Goal: Information Seeking & Learning: Learn about a topic

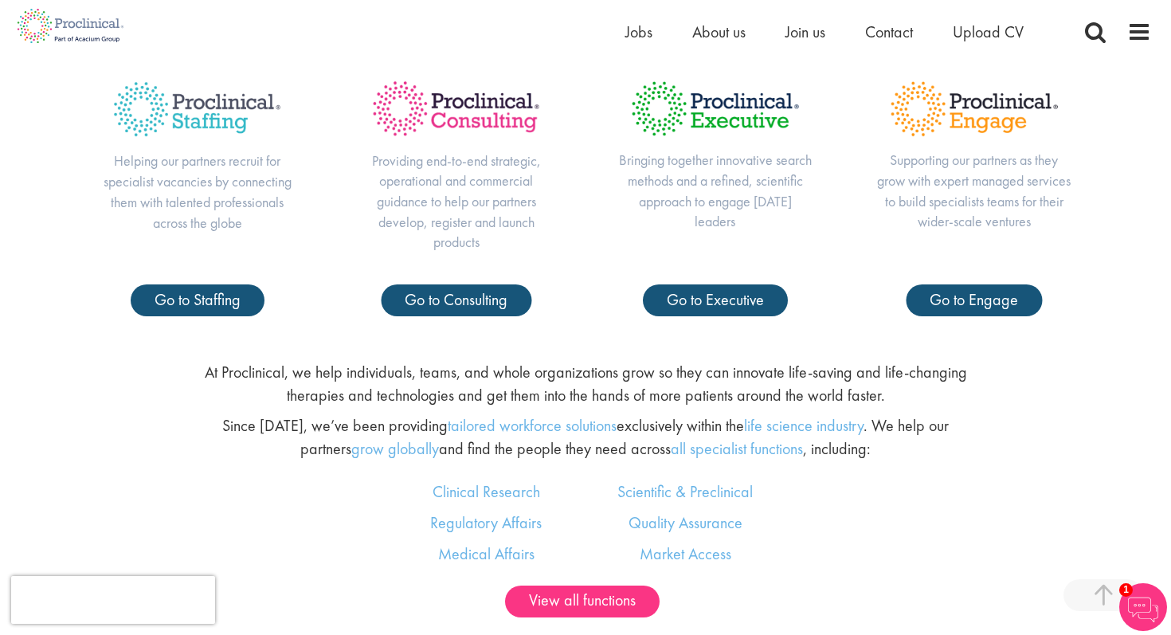
scroll to position [748, 0]
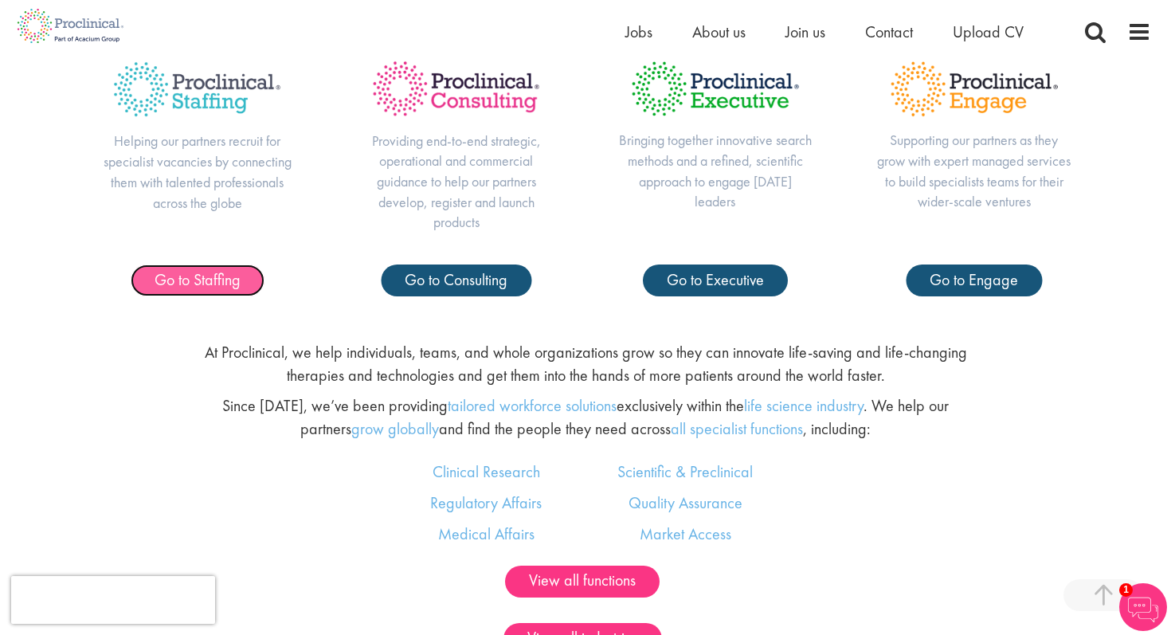
click at [225, 277] on span "Go to Staffing" at bounding box center [198, 279] width 86 height 21
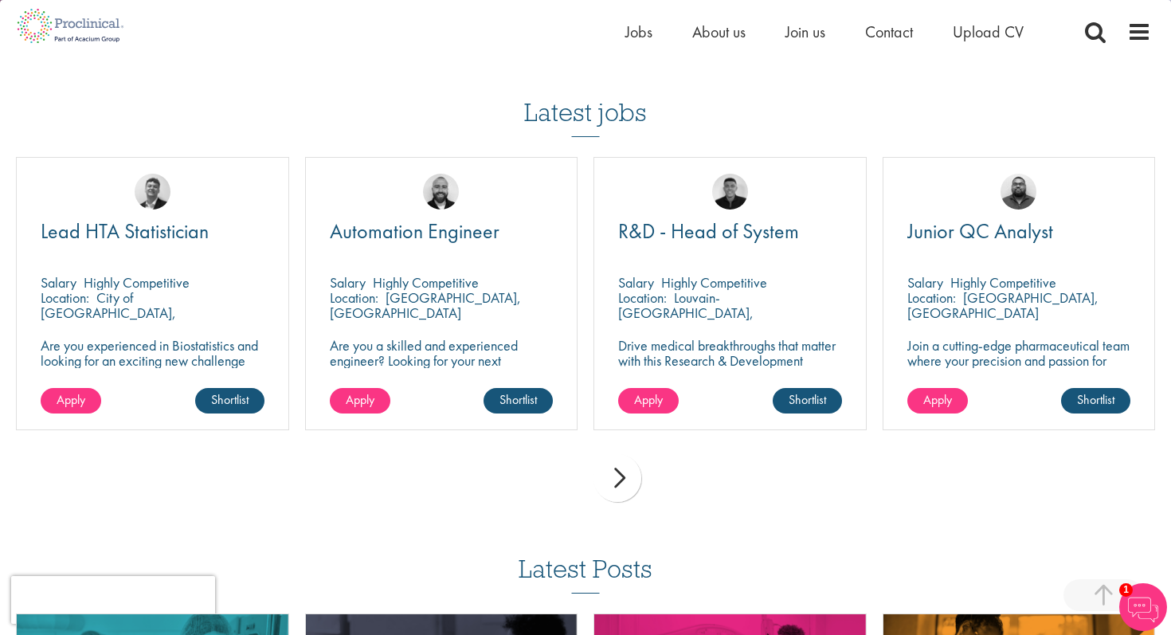
scroll to position [1592, 0]
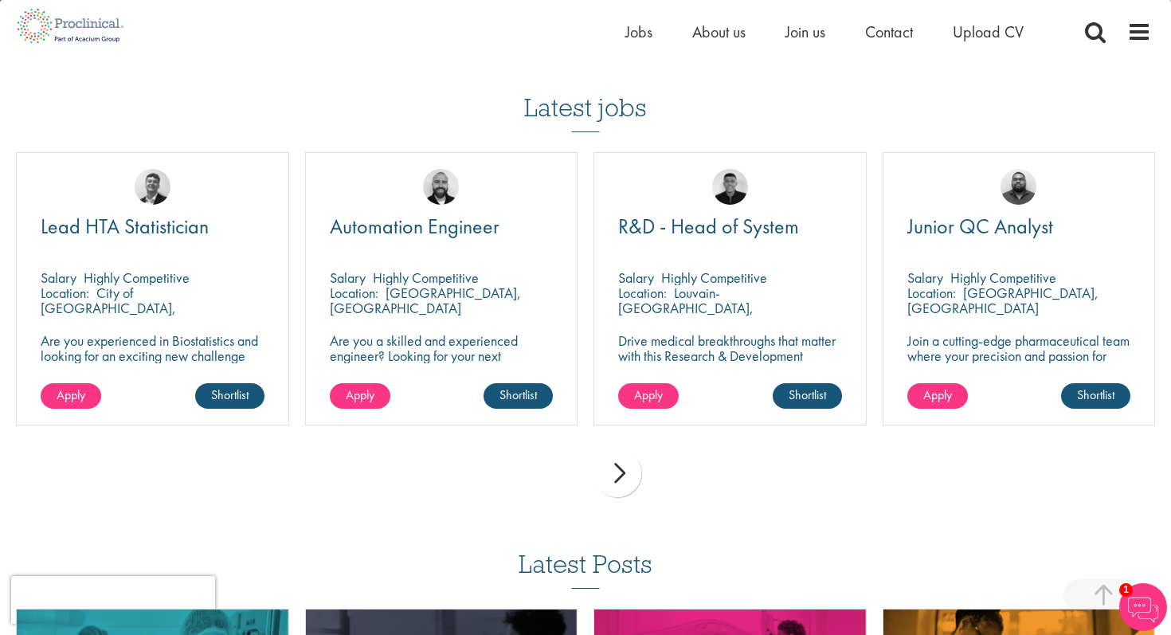
click at [621, 460] on div "next" at bounding box center [617, 473] width 48 height 48
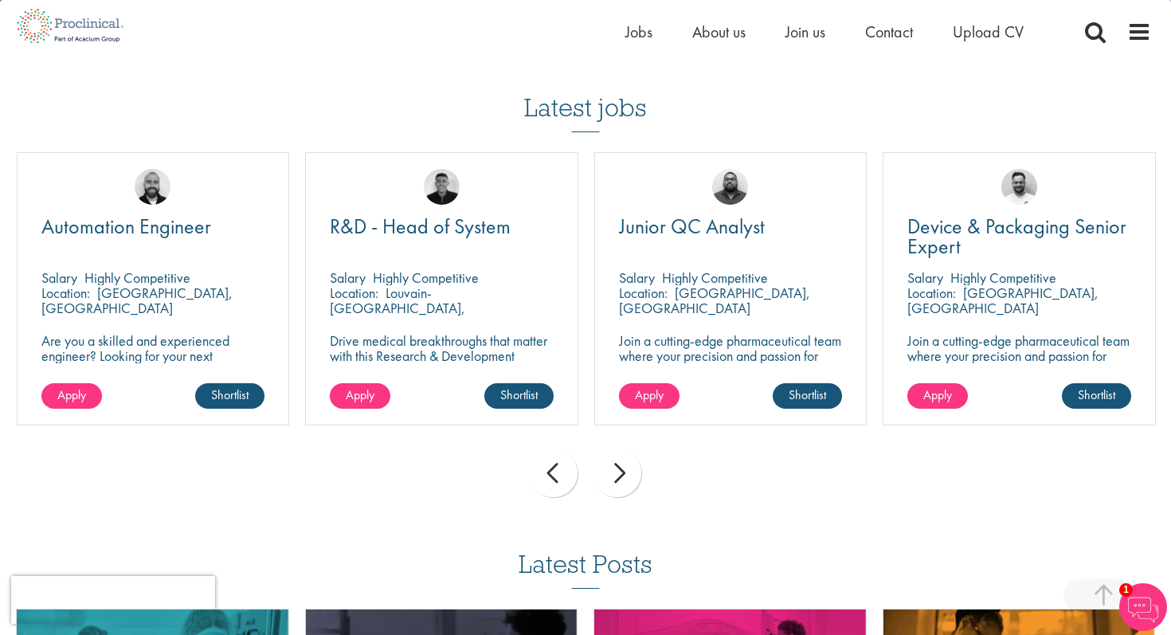
click at [621, 460] on div "next" at bounding box center [617, 473] width 48 height 48
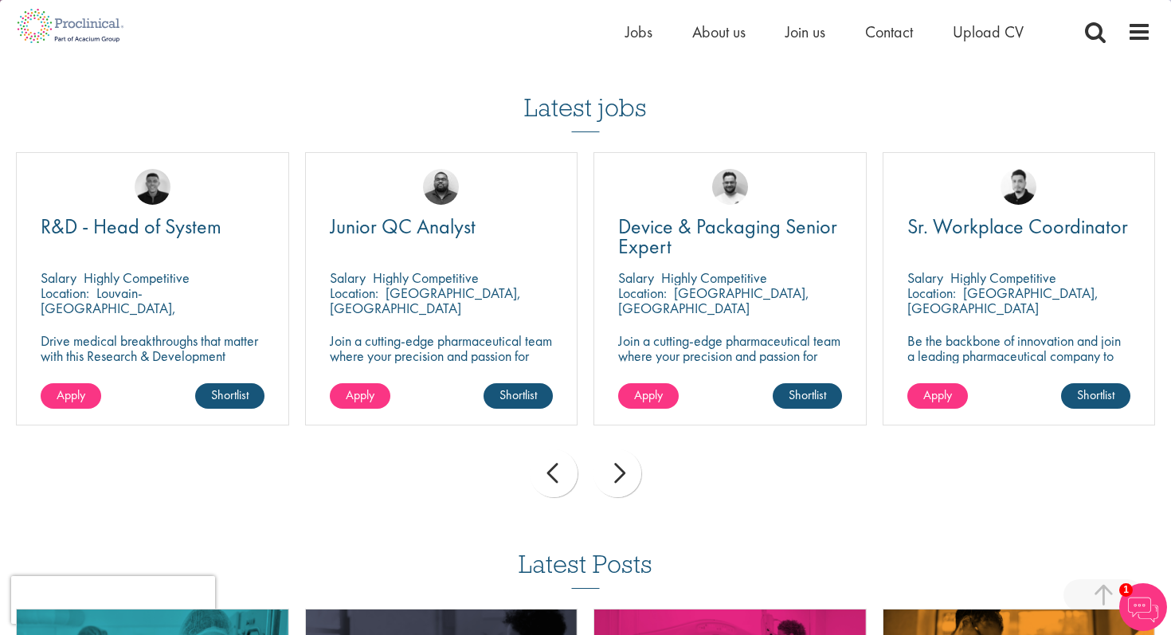
click at [621, 460] on div "next" at bounding box center [617, 473] width 48 height 48
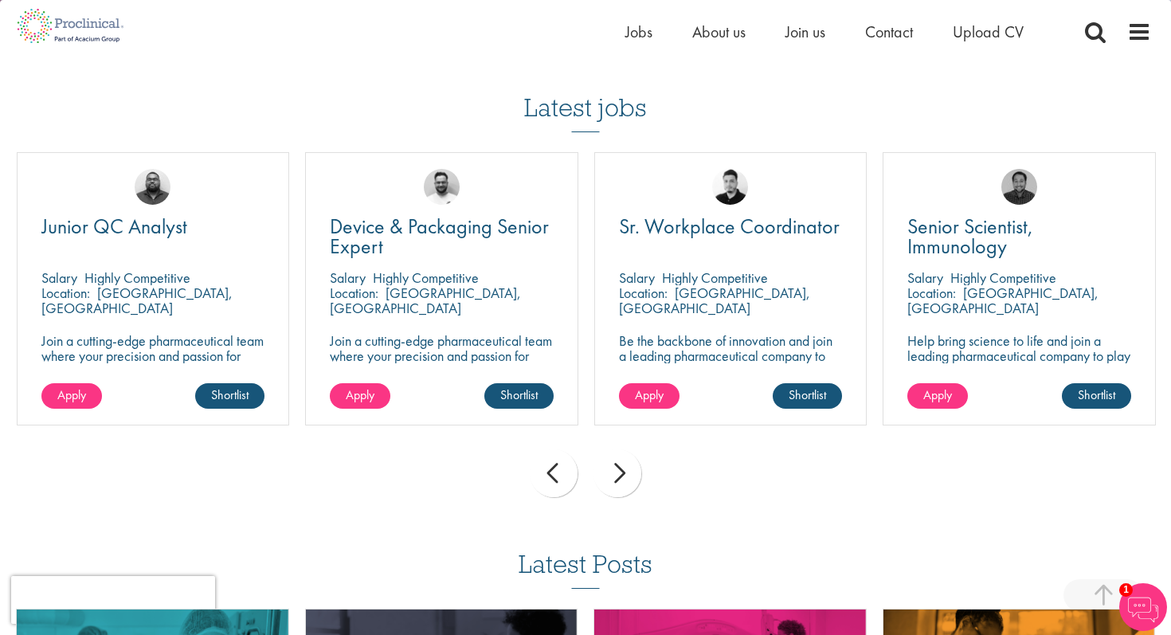
click at [621, 460] on div "next" at bounding box center [617, 473] width 48 height 48
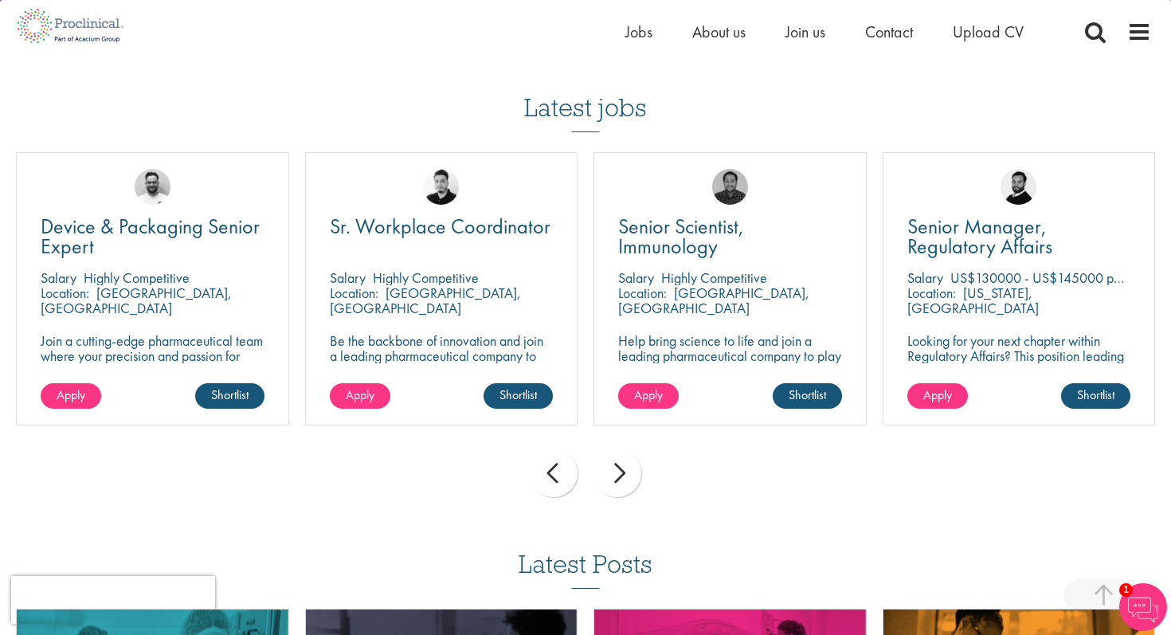
click at [621, 460] on div "next" at bounding box center [617, 473] width 48 height 48
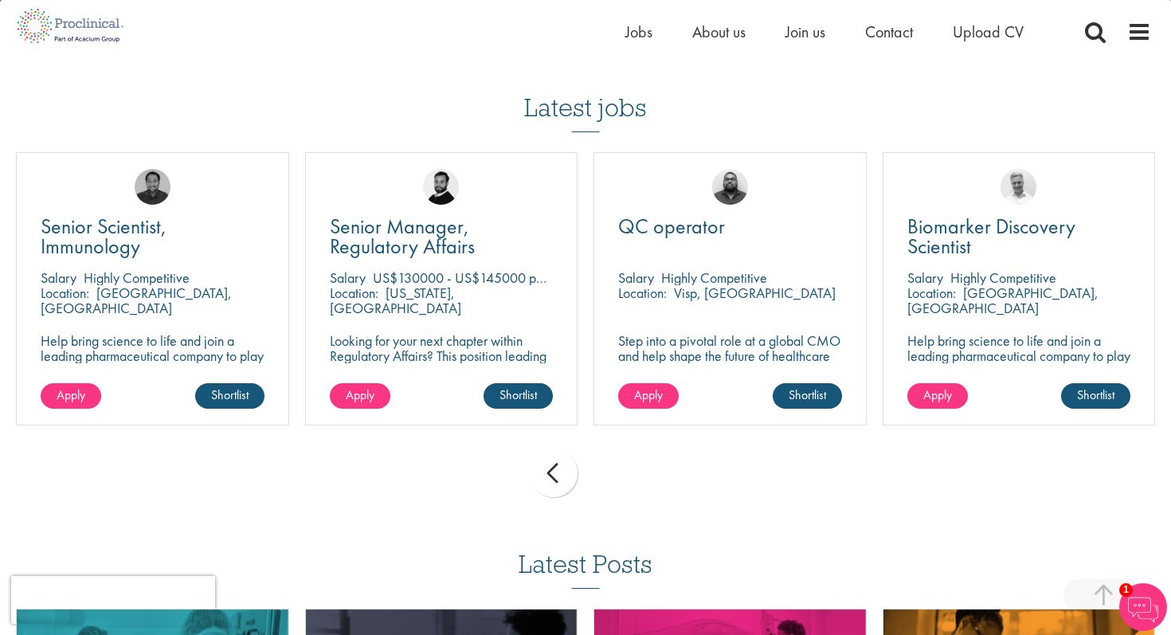
click at [621, 460] on div "prev next" at bounding box center [585, 475] width 1155 height 69
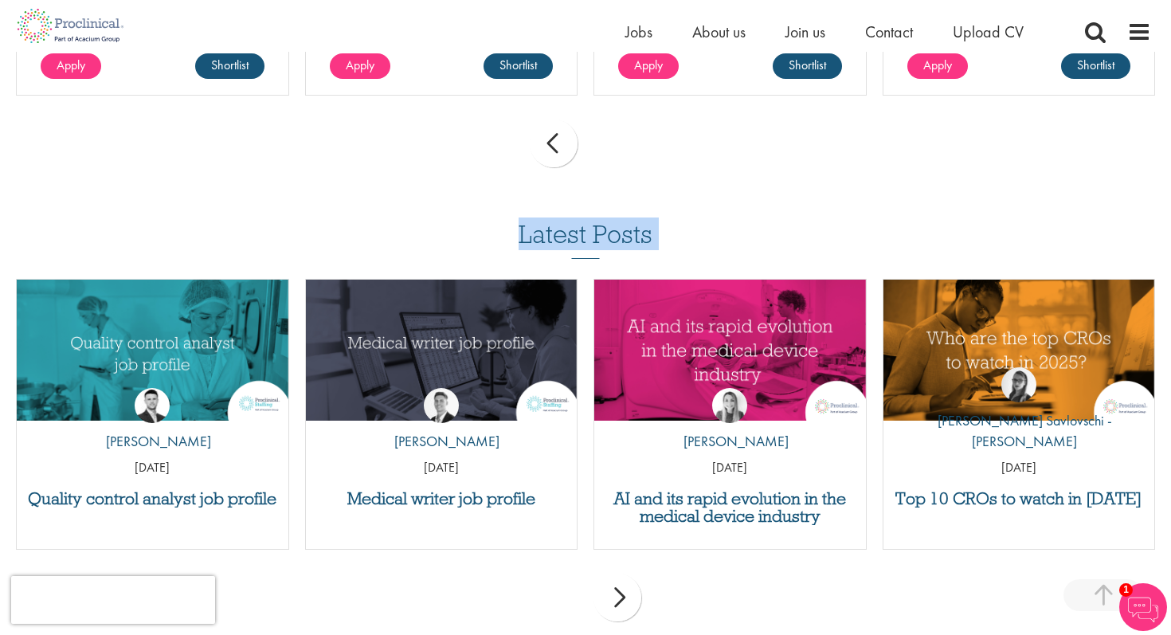
scroll to position [1945, 0]
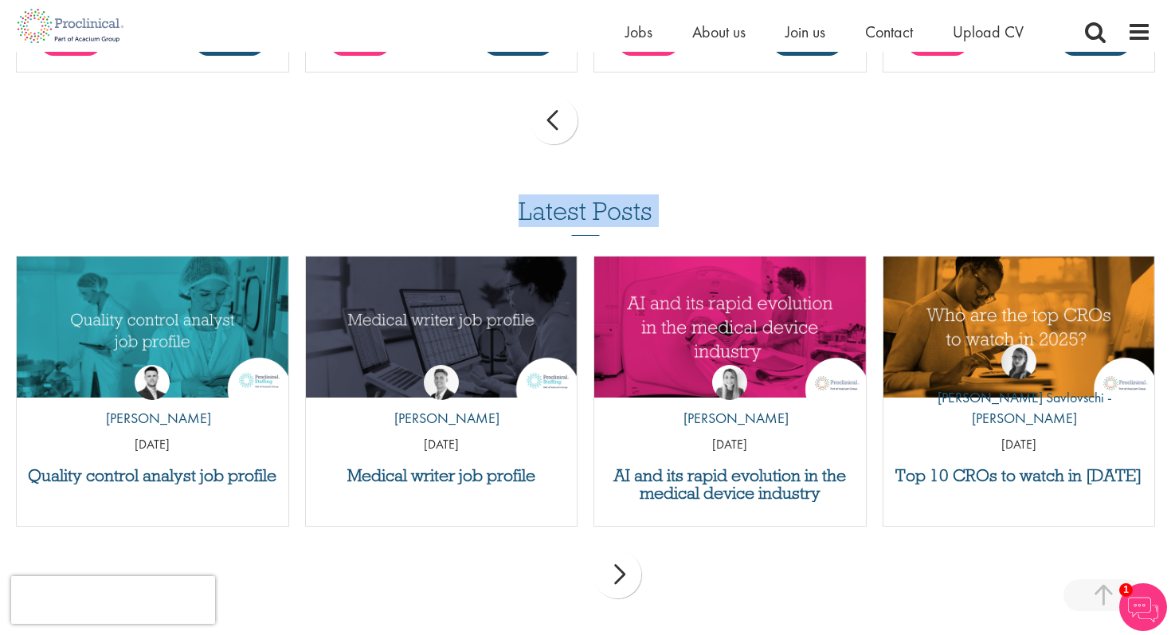
click at [633, 569] on div "next" at bounding box center [617, 574] width 48 height 48
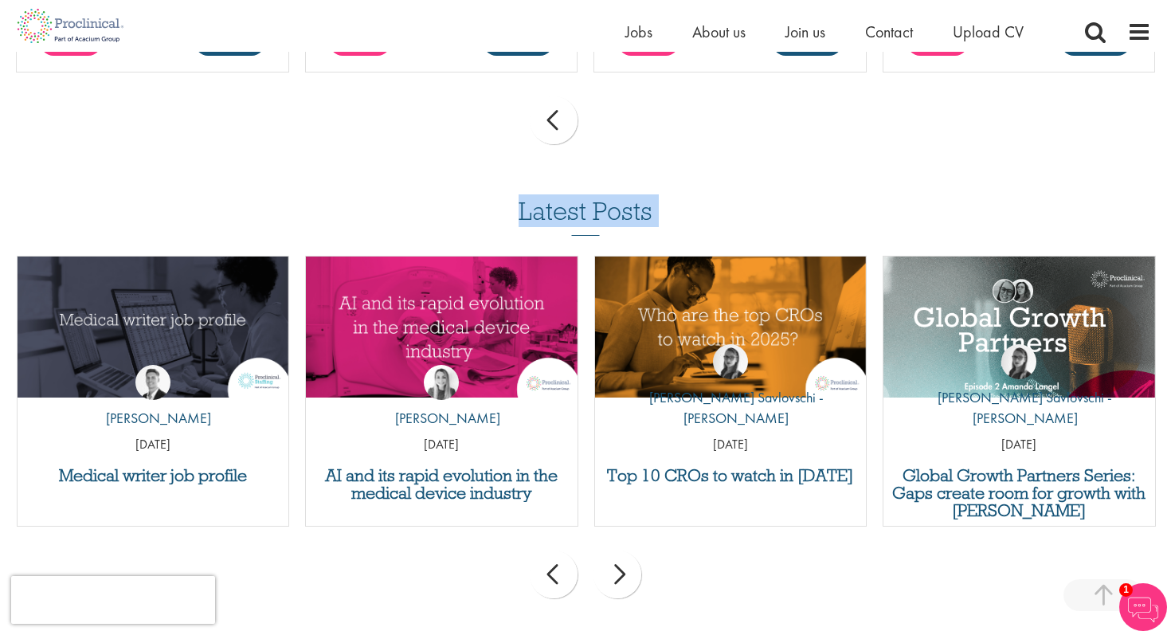
click at [633, 569] on div "next" at bounding box center [617, 574] width 48 height 48
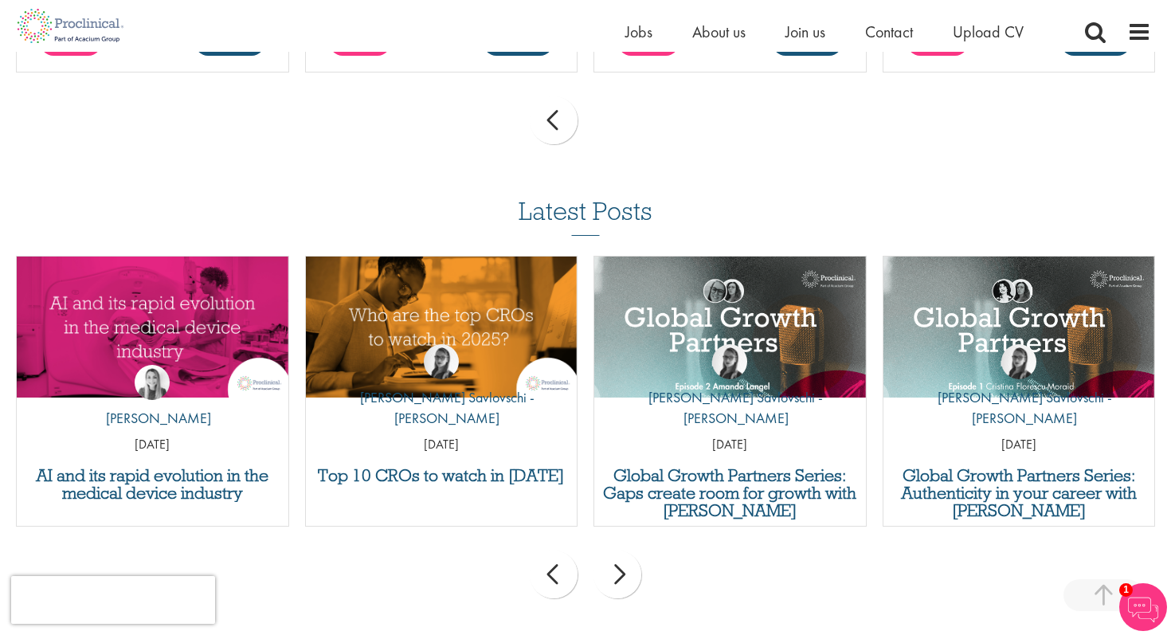
click at [801, 111] on div "prev next" at bounding box center [585, 122] width 1155 height 69
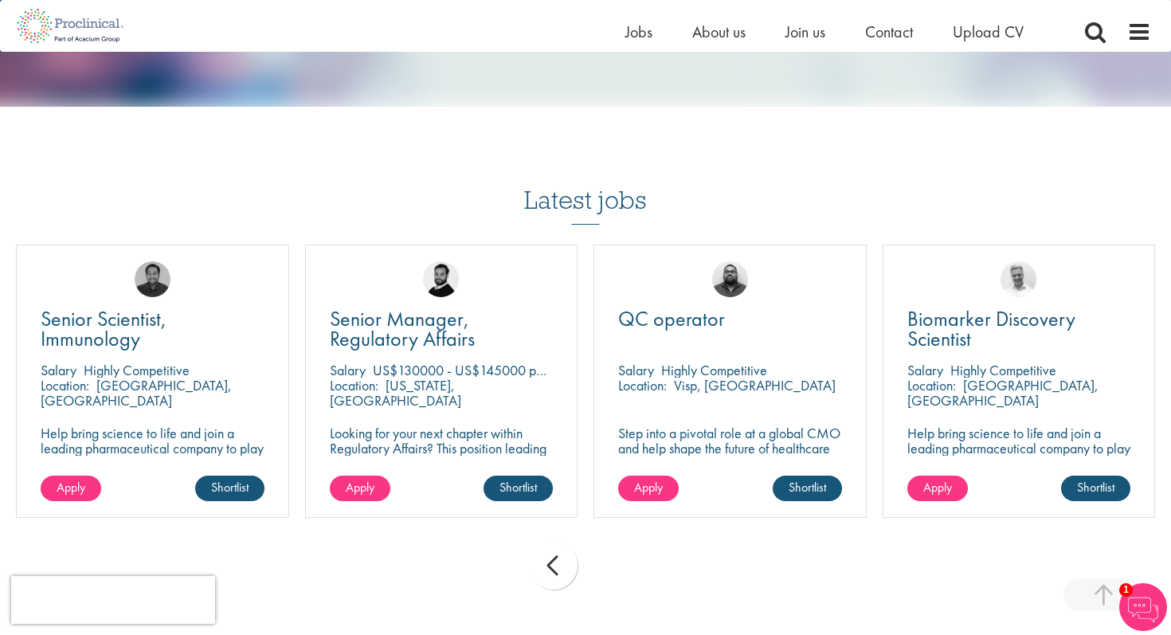
scroll to position [1498, 0]
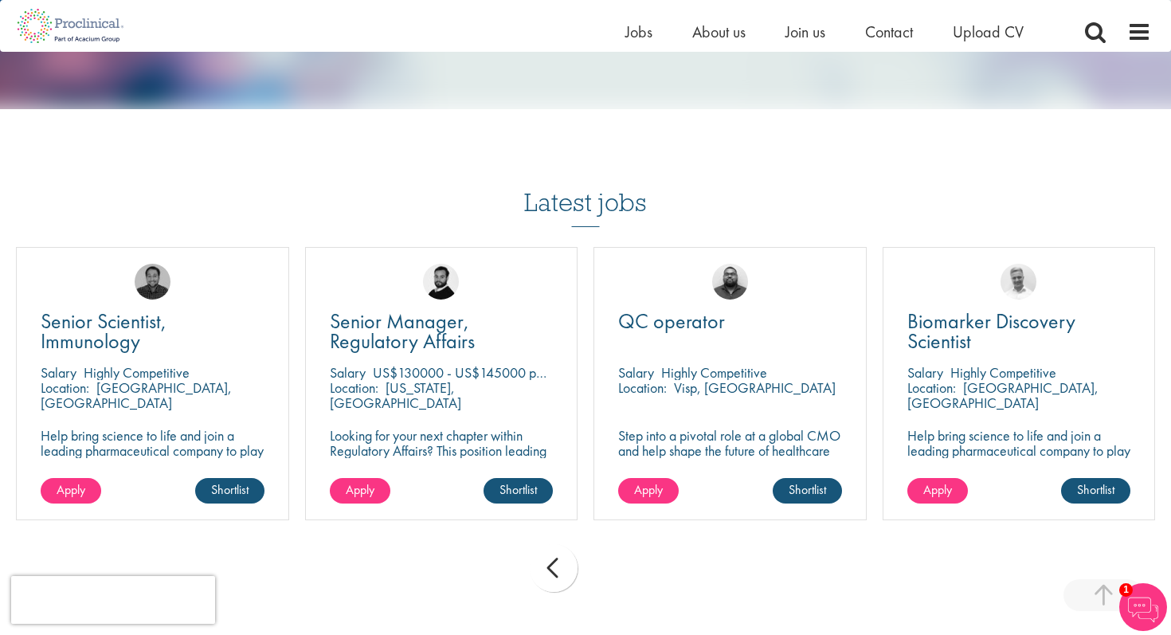
click at [594, 569] on div "prev next" at bounding box center [585, 570] width 1155 height 69
click at [565, 566] on div "prev" at bounding box center [554, 568] width 48 height 48
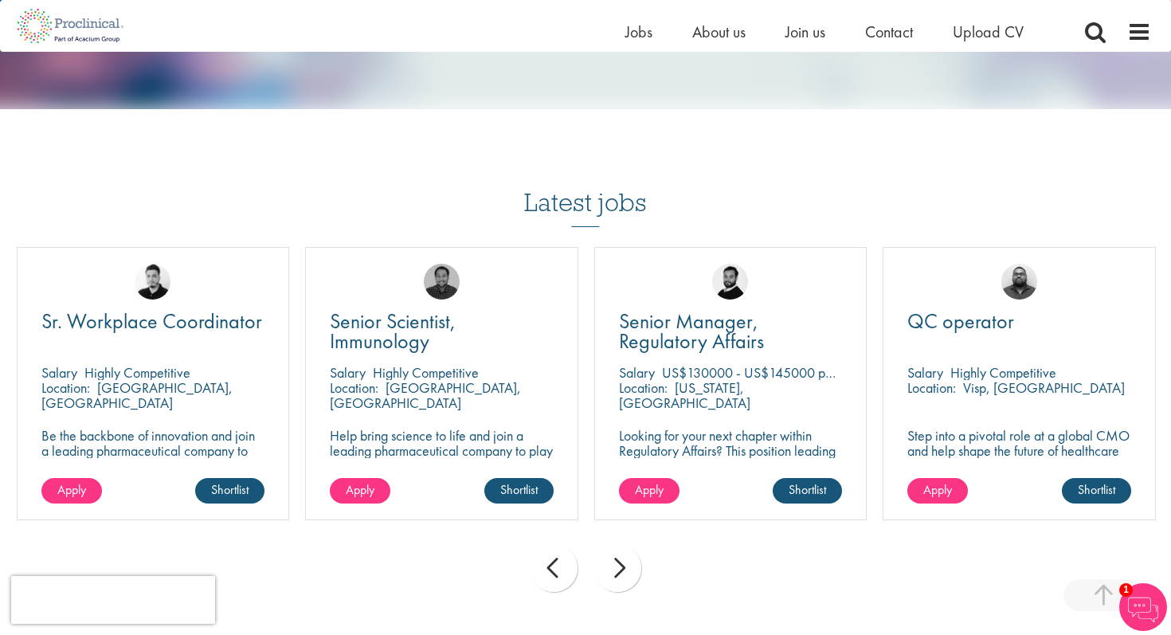
click at [565, 566] on div "prev" at bounding box center [554, 568] width 48 height 48
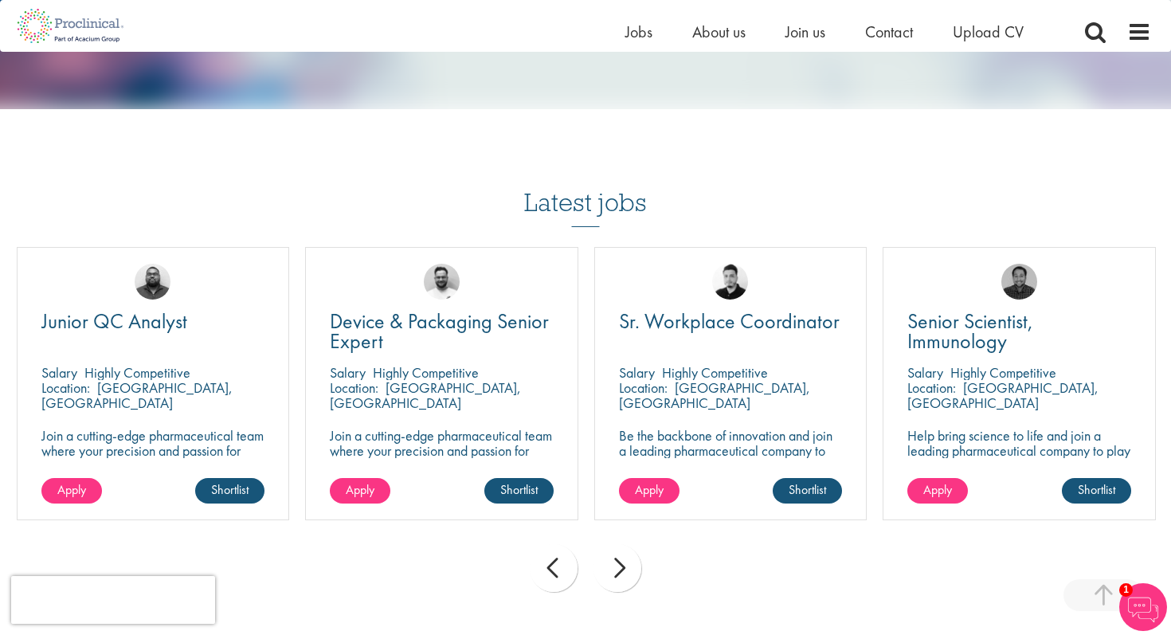
click at [565, 566] on div "prev" at bounding box center [554, 568] width 48 height 48
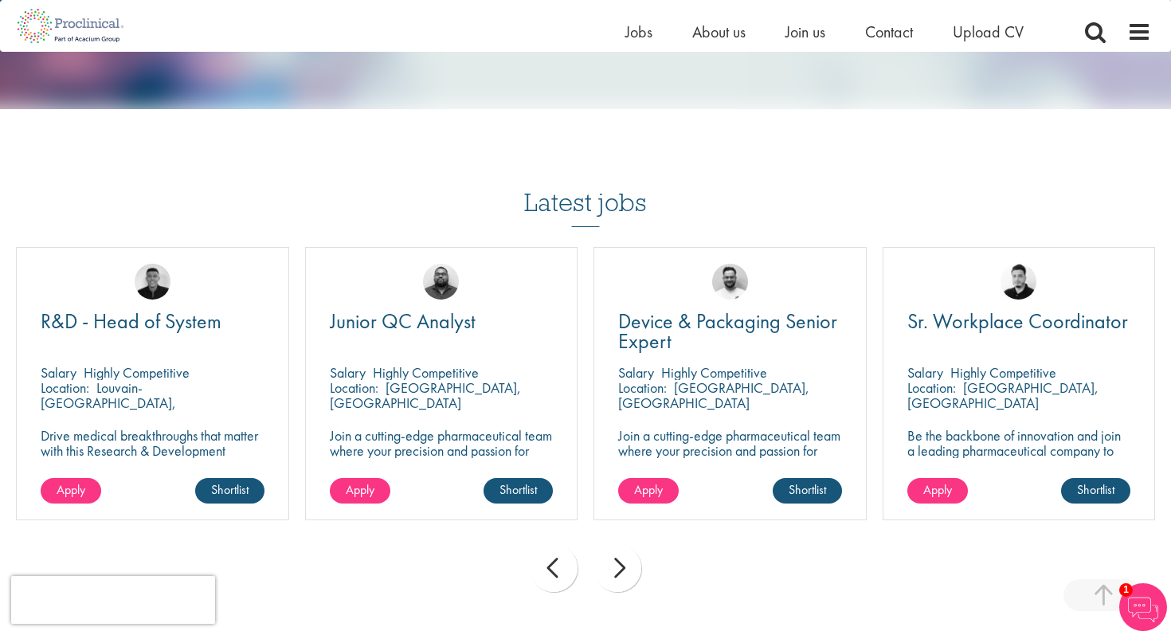
click at [565, 566] on div "prev" at bounding box center [554, 568] width 48 height 48
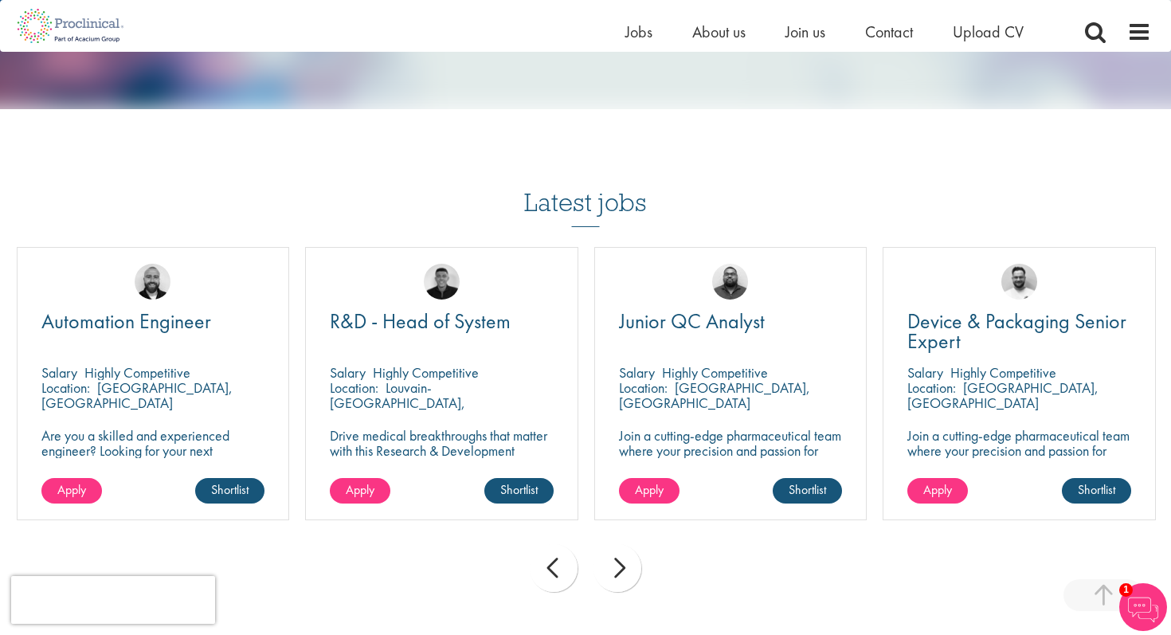
click at [565, 566] on div "prev" at bounding box center [554, 568] width 48 height 48
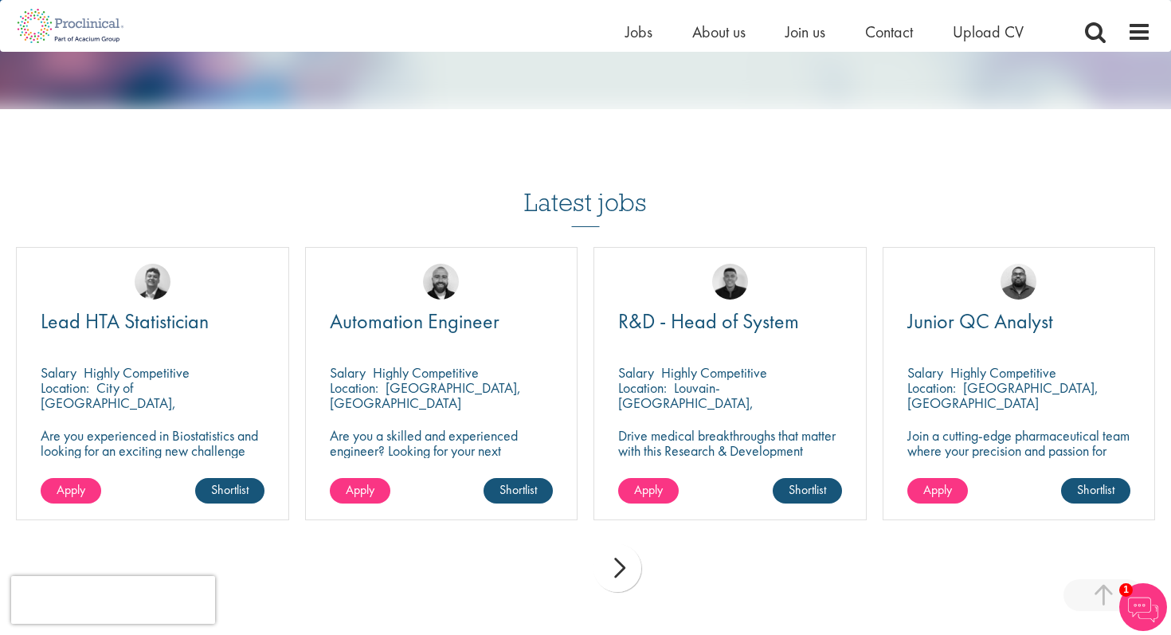
click at [565, 566] on div "prev next" at bounding box center [585, 570] width 1155 height 69
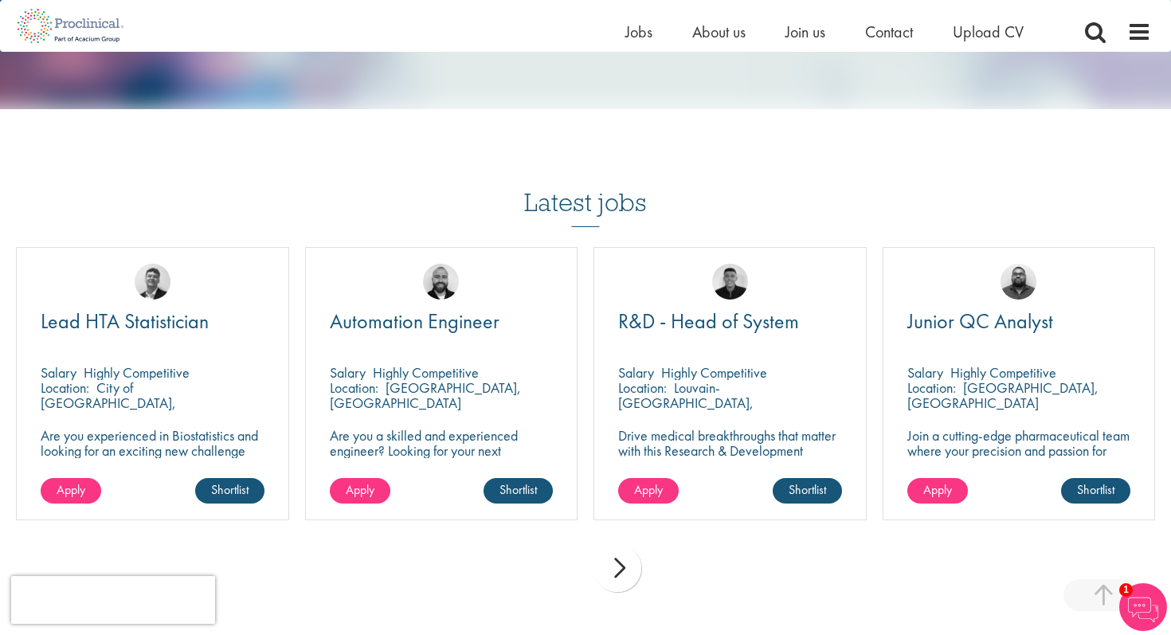
click at [620, 546] on div "next" at bounding box center [617, 568] width 48 height 48
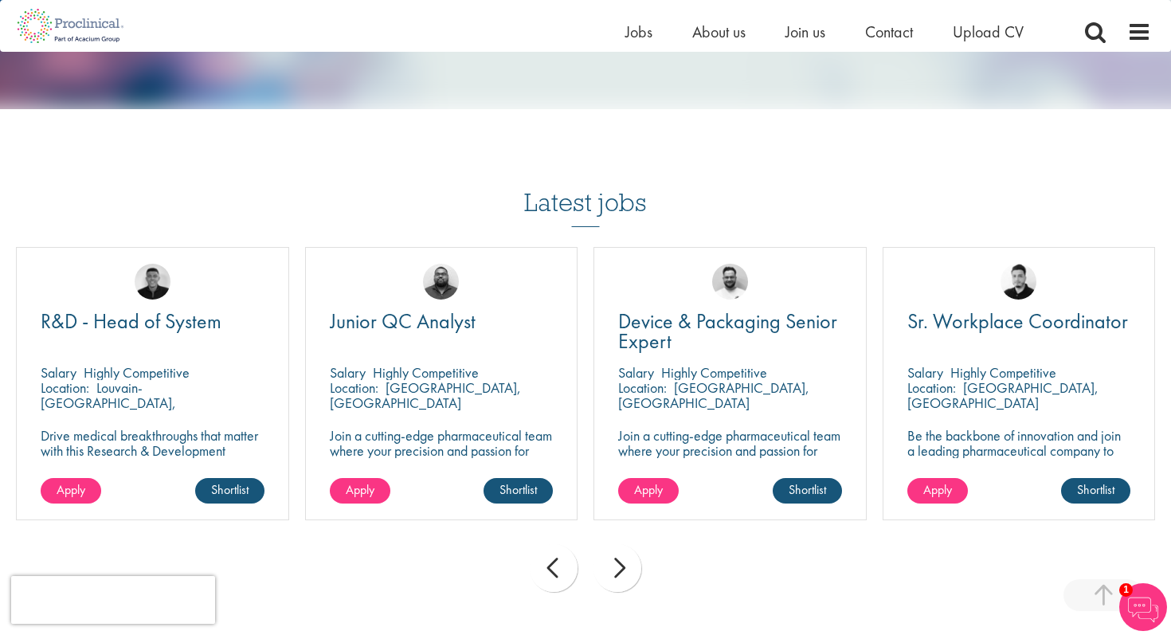
click at [620, 546] on div "next" at bounding box center [617, 568] width 48 height 48
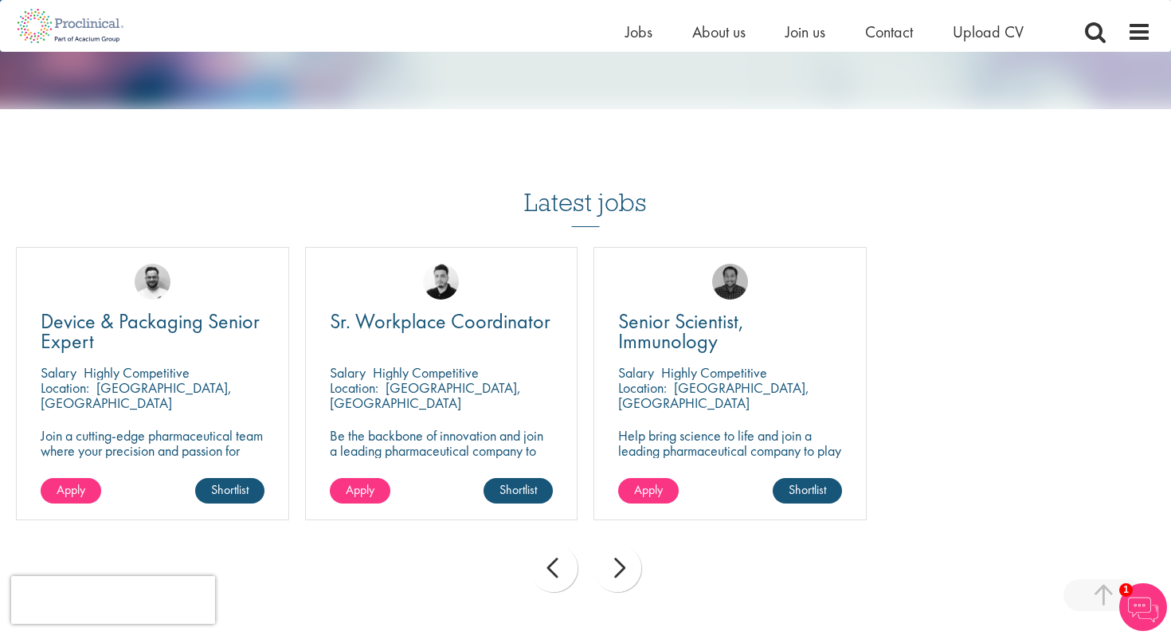
click at [620, 546] on div "next" at bounding box center [617, 568] width 48 height 48
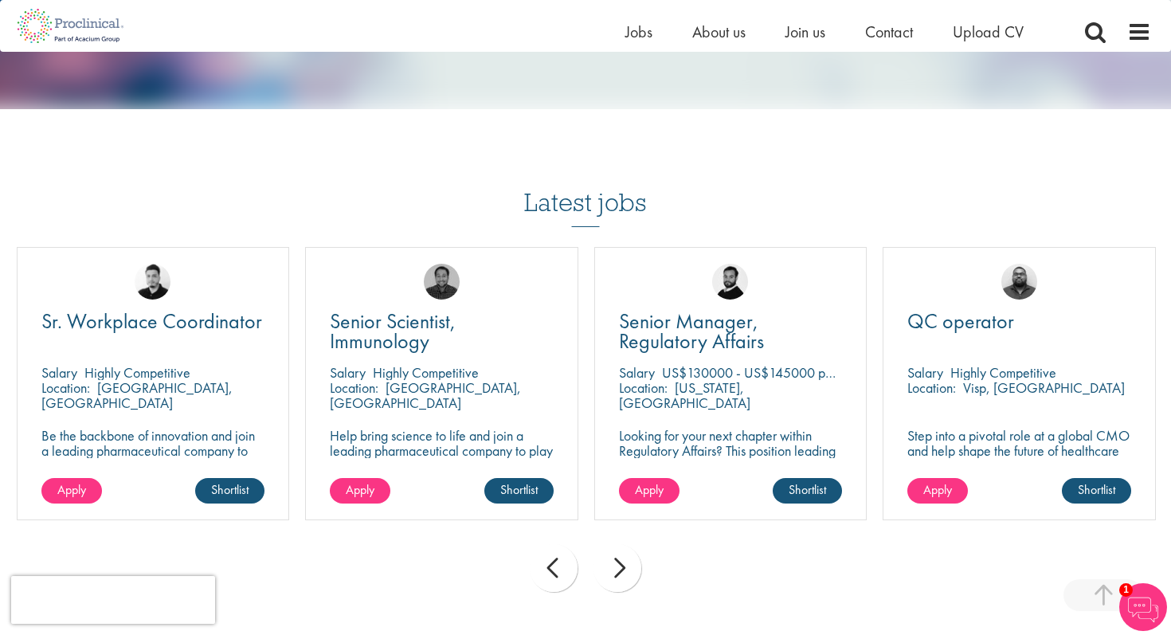
click at [620, 546] on div "next" at bounding box center [617, 568] width 48 height 48
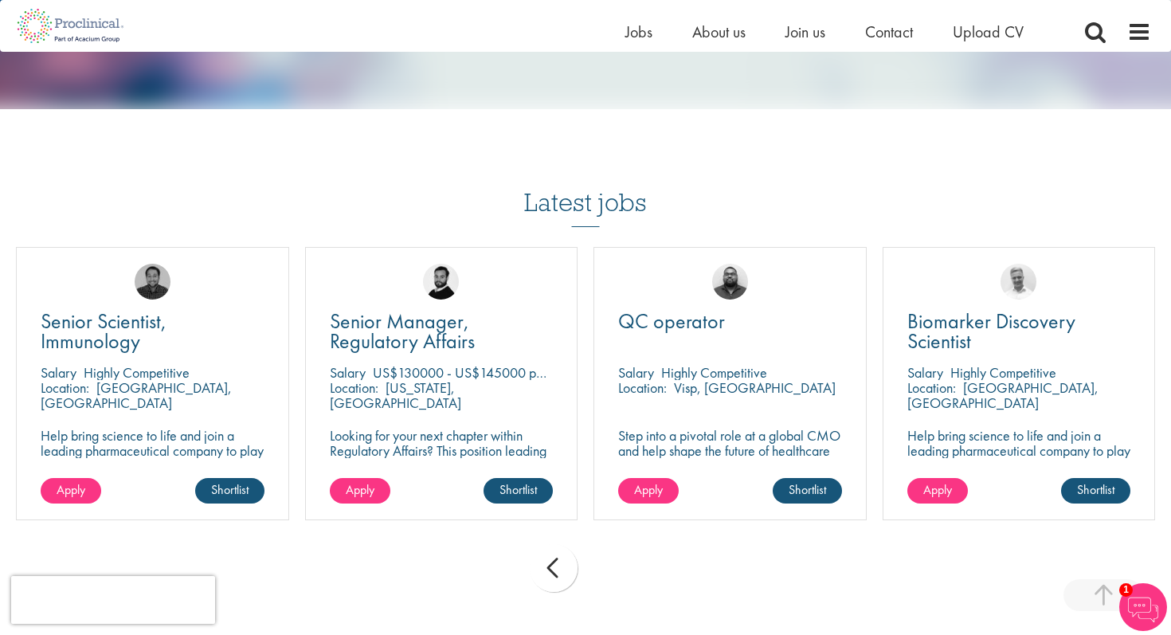
click at [552, 544] on div "prev" at bounding box center [554, 568] width 48 height 48
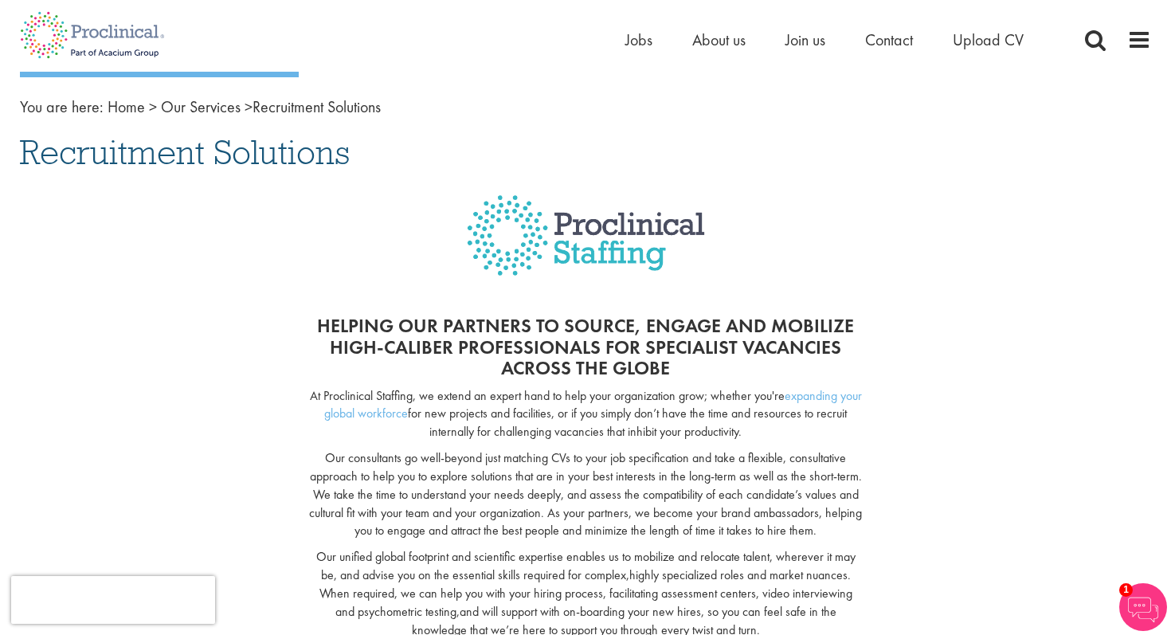
scroll to position [0, 0]
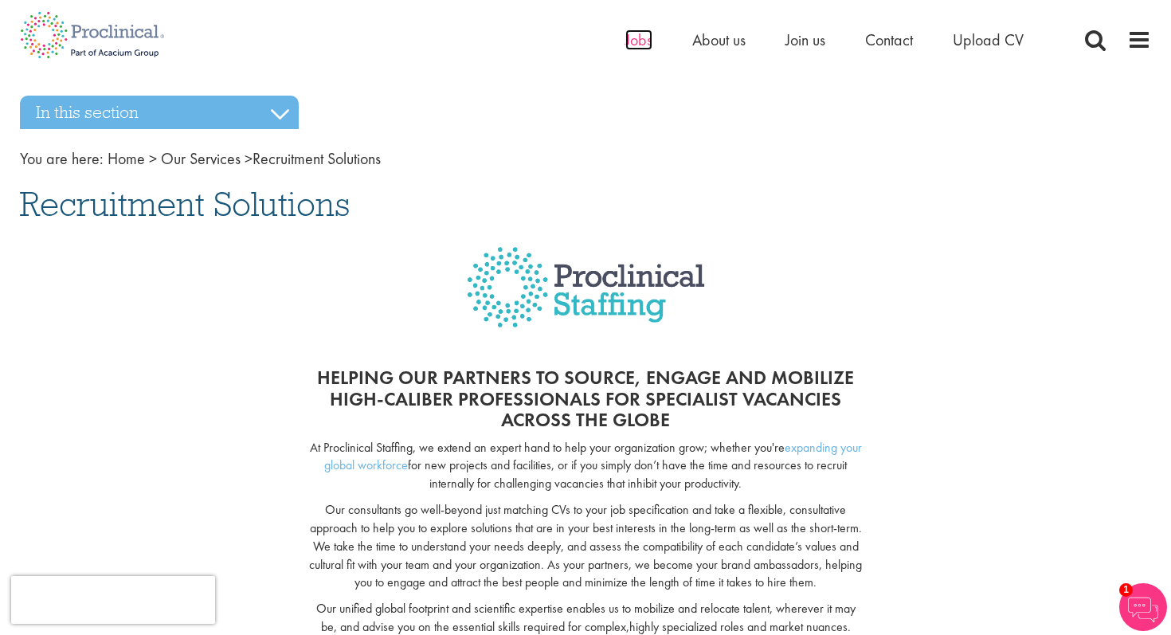
click at [637, 41] on span "Jobs" at bounding box center [638, 39] width 27 height 21
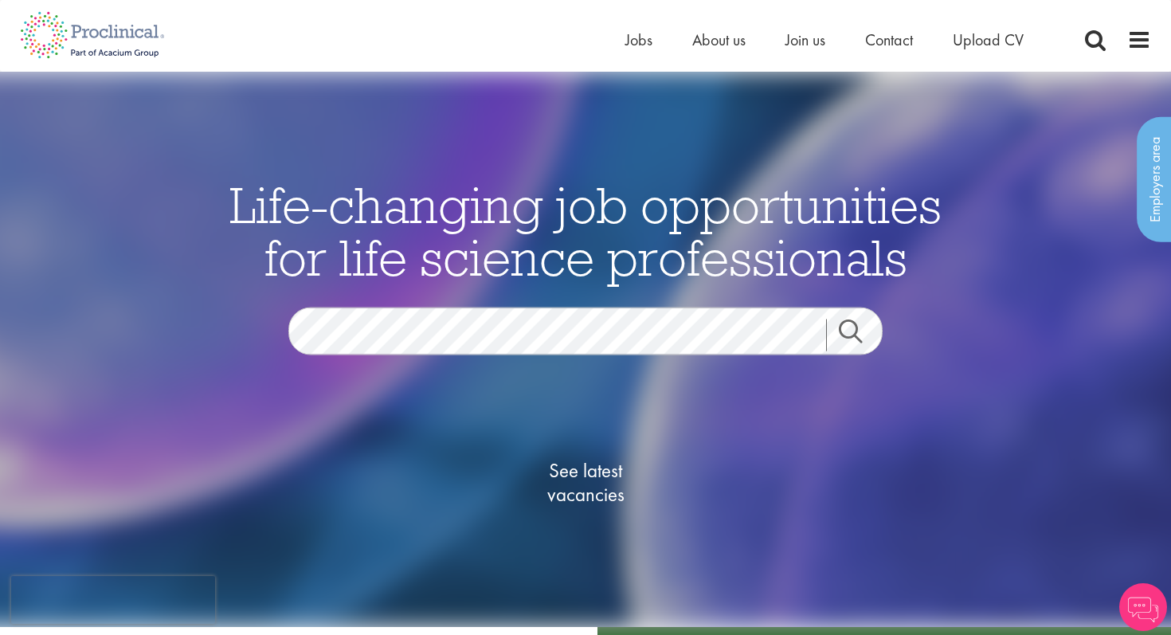
click at [523, 292] on div "Life-changing job opportunities for life science professionals Jobs Search See …" at bounding box center [585, 377] width 797 height 398
